Goal: Entertainment & Leisure: Consume media (video, audio)

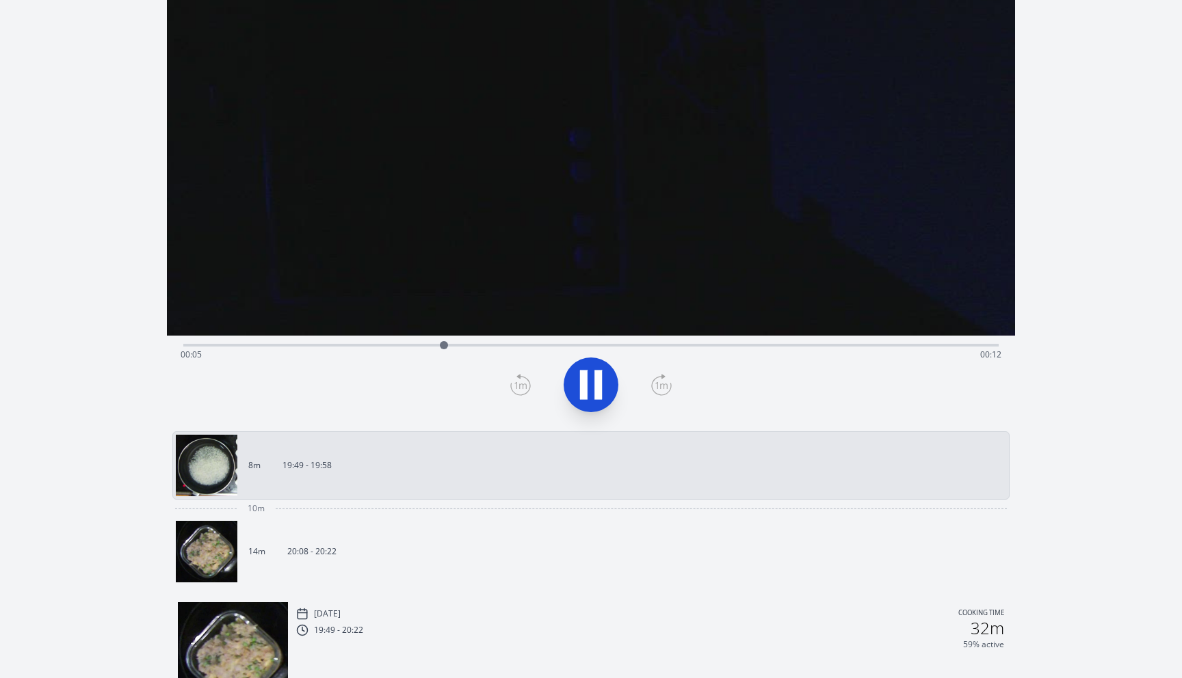
scroll to position [168, 0]
click at [878, 345] on div "Time elapsed: 00:13 Time remaining: 00:05" at bounding box center [591, 356] width 821 height 22
click at [599, 403] on icon at bounding box center [591, 386] width 38 height 38
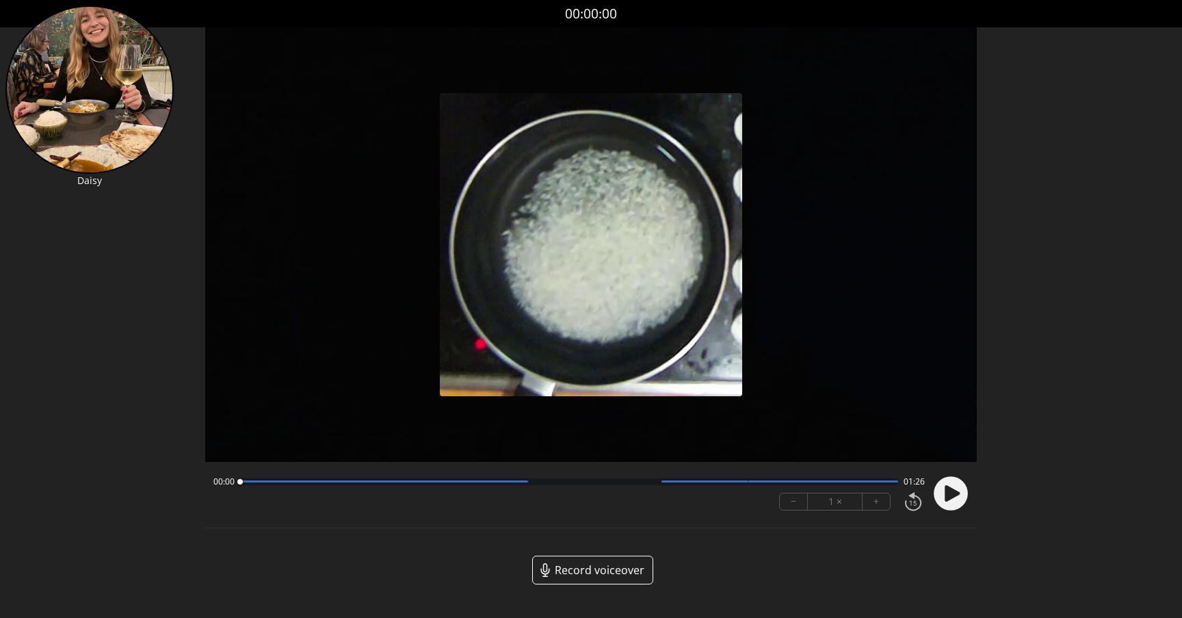
click at [957, 499] on circle at bounding box center [951, 493] width 34 height 34
click at [419, 482] on div at bounding box center [384, 481] width 288 height 2
click at [463, 484] on div at bounding box center [569, 481] width 659 height 7
click at [521, 486] on div "00:34 00:51" at bounding box center [569, 481] width 712 height 11
click at [535, 481] on div at bounding box center [569, 481] width 659 height 7
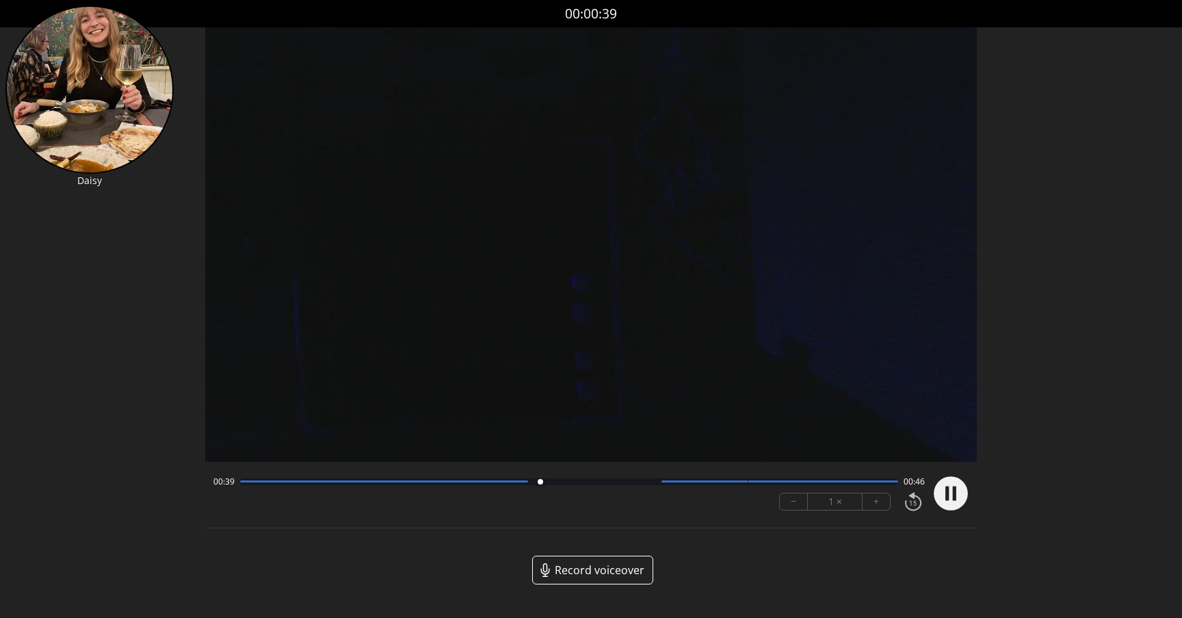
click at [562, 481] on div at bounding box center [569, 481] width 659 height 7
click at [585, 481] on div at bounding box center [569, 481] width 659 height 7
click at [599, 483] on div at bounding box center [590, 482] width 18 height 18
click at [613, 483] on div at bounding box center [569, 481] width 659 height 7
click at [626, 483] on div at bounding box center [569, 481] width 659 height 7
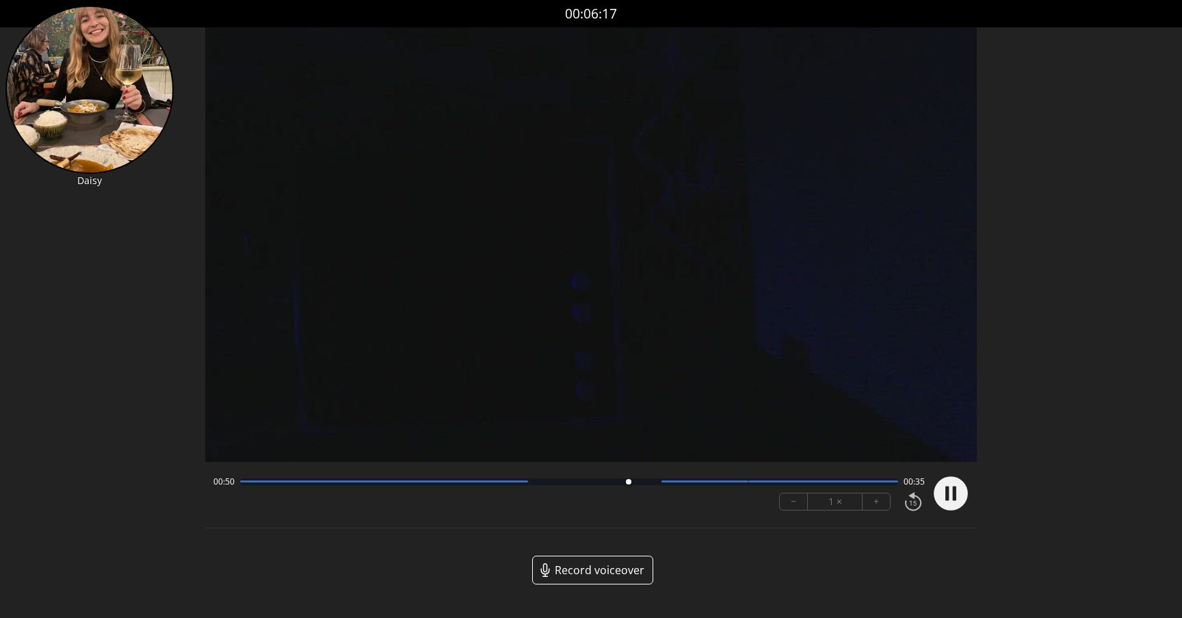
click at [639, 483] on div at bounding box center [569, 481] width 659 height 7
click at [646, 483] on div at bounding box center [642, 482] width 18 height 18
click at [661, 482] on div at bounding box center [569, 481] width 659 height 7
click at [874, 483] on div at bounding box center [569, 481] width 659 height 7
click at [888, 482] on div at bounding box center [569, 481] width 659 height 7
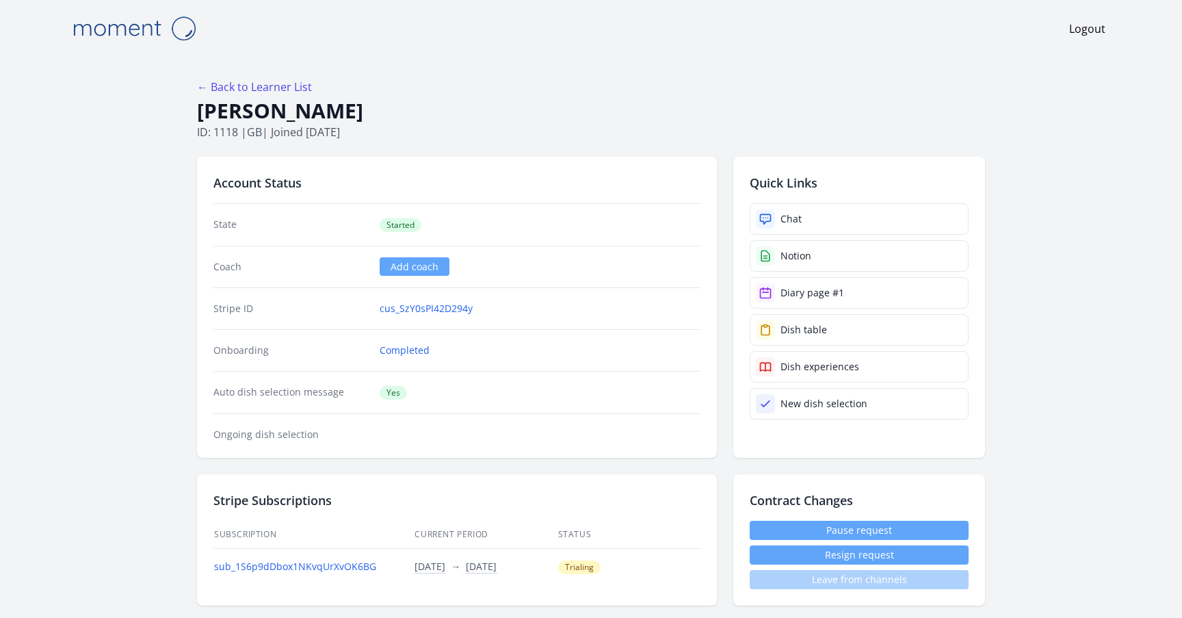
scroll to position [2040, 0]
